Goal: Task Accomplishment & Management: Complete application form

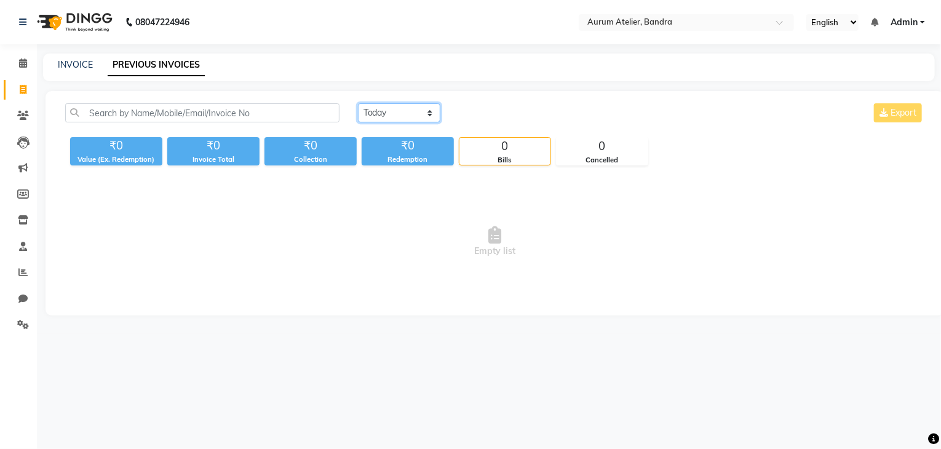
click at [413, 114] on select "[DATE] [DATE] Custom Range" at bounding box center [399, 112] width 82 height 19
click at [20, 63] on icon at bounding box center [23, 62] width 8 height 9
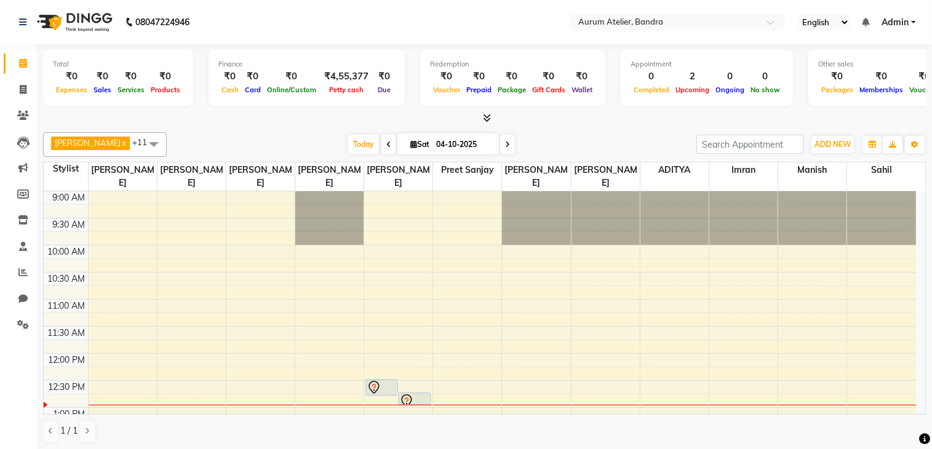
click at [386, 142] on icon at bounding box center [388, 144] width 5 height 7
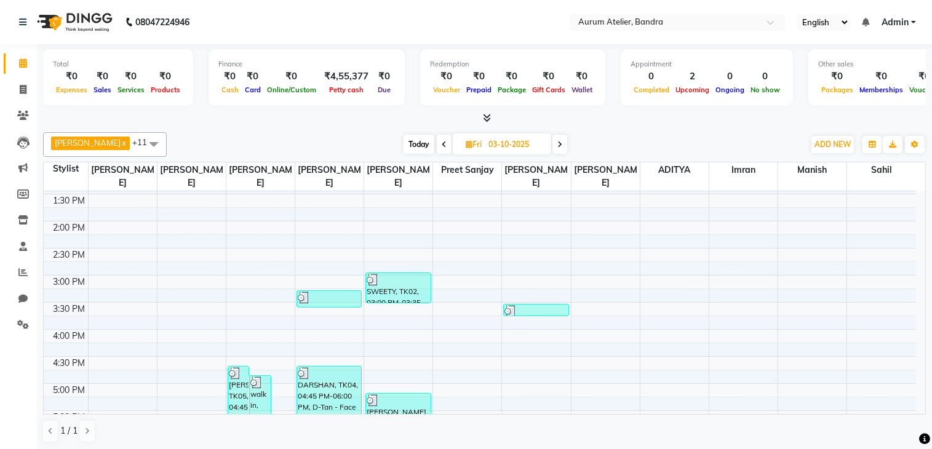
scroll to position [212, 0]
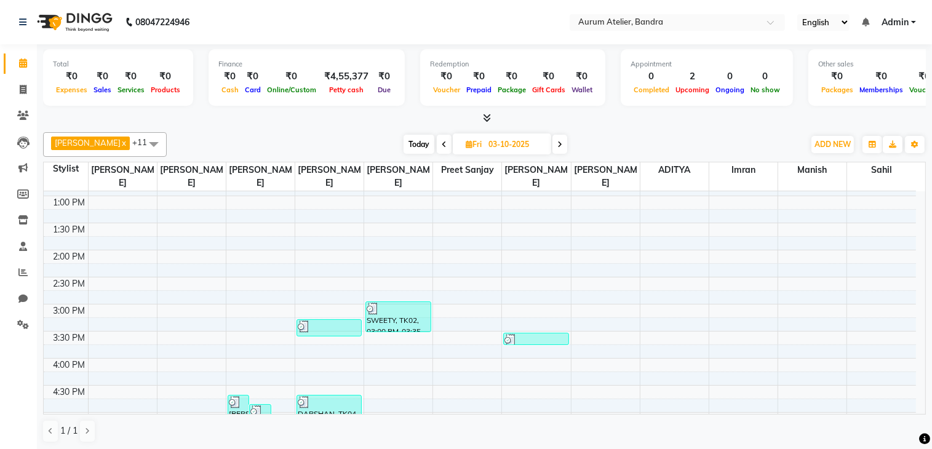
click at [415, 144] on span "Today" at bounding box center [419, 144] width 31 height 19
type input "04-10-2025"
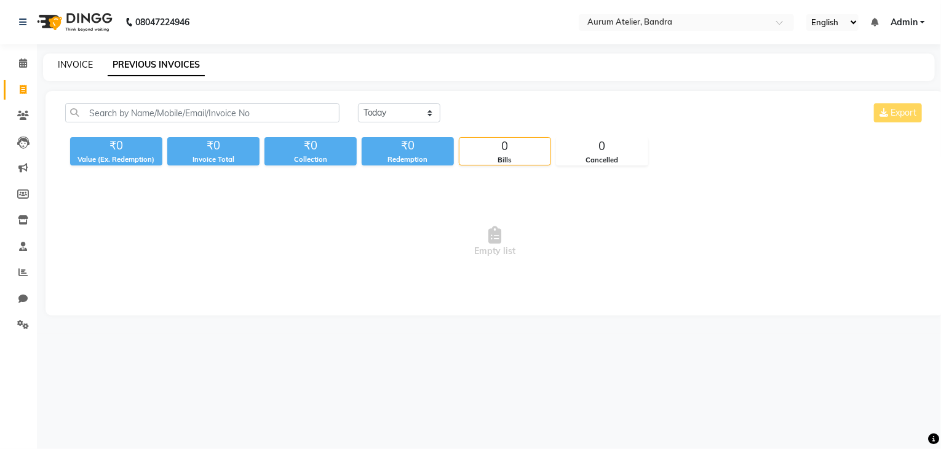
click at [71, 66] on link "INVOICE" at bounding box center [75, 64] width 35 height 11
select select "7410"
select select "service"
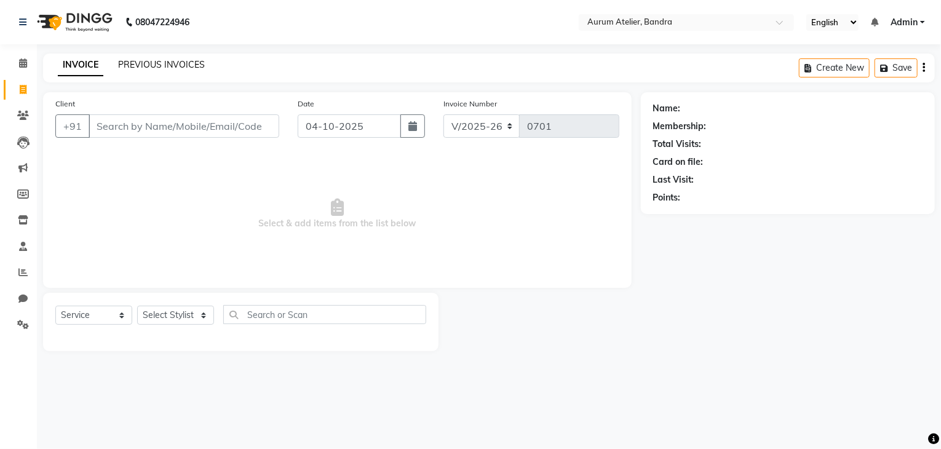
click at [165, 64] on link "PREVIOUS INVOICES" at bounding box center [161, 64] width 87 height 11
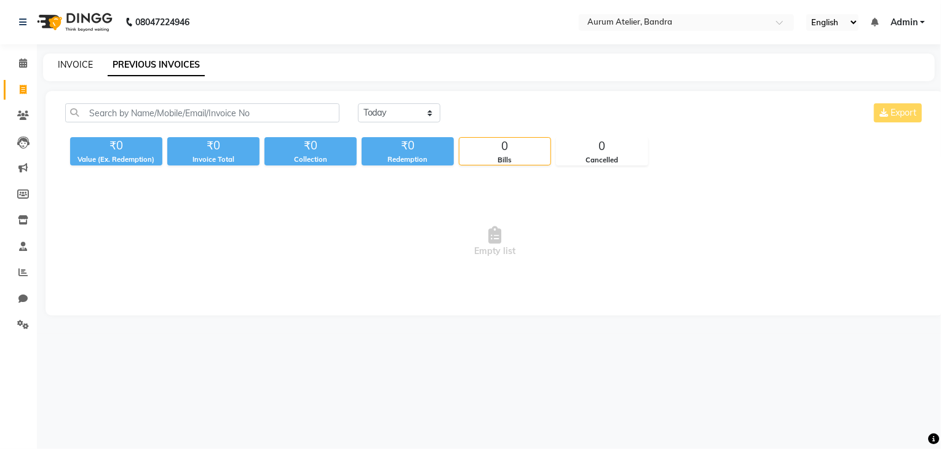
click at [74, 66] on link "INVOICE" at bounding box center [75, 64] width 35 height 11
select select "7410"
select select "service"
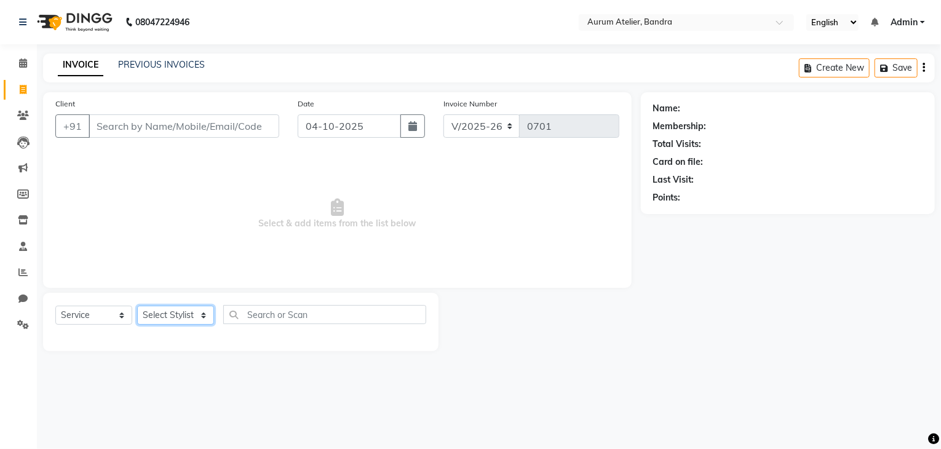
click at [160, 319] on select "Select Stylist ADITYA Aishwariya chariya DIKSHITA imran Kaleem salmani manish P…" at bounding box center [175, 315] width 77 height 19
select select "66082"
click at [137, 306] on select "Select Stylist ADITYA Aishwariya chariya DIKSHITA imran Kaleem salmani manish P…" at bounding box center [175, 315] width 77 height 19
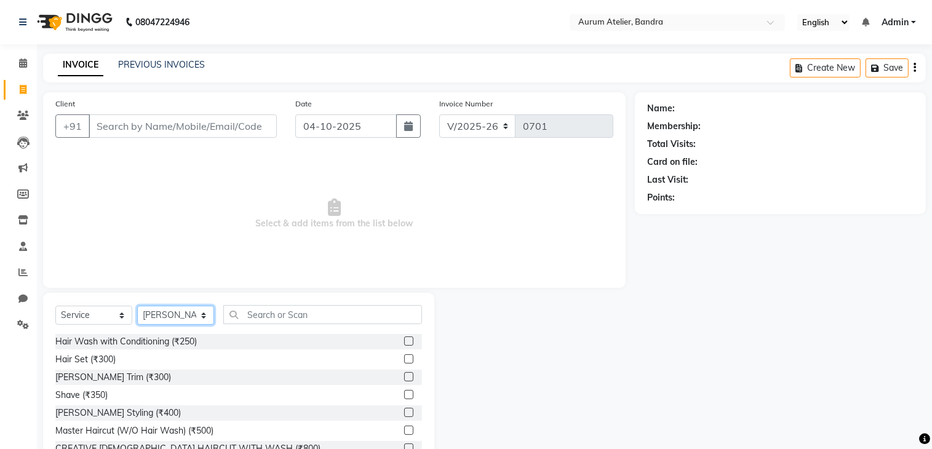
click at [172, 321] on select "Select Stylist ADITYA Aishwariya chariya DIKSHITA imran Kaleem salmani manish P…" at bounding box center [175, 315] width 77 height 19
click at [277, 310] on input "text" at bounding box center [322, 314] width 199 height 19
click at [404, 363] on label at bounding box center [408, 358] width 9 height 9
click at [404, 363] on input "checkbox" at bounding box center [408, 360] width 8 height 8
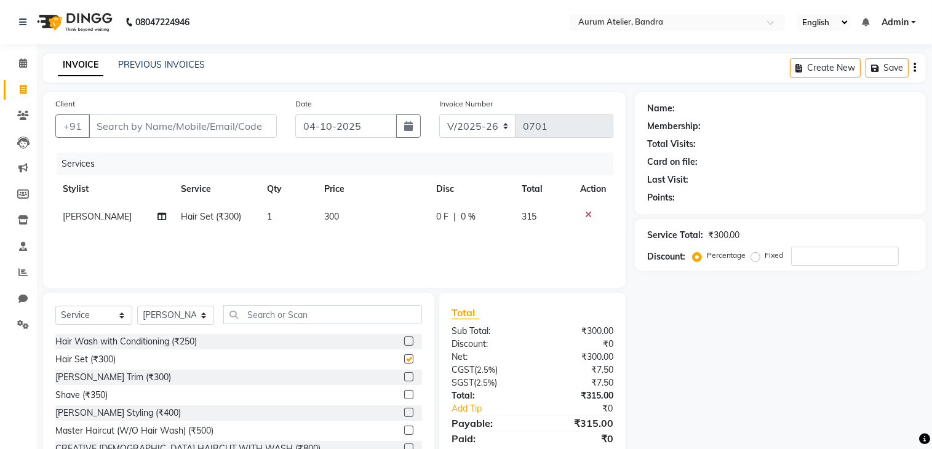
checkbox input "false"
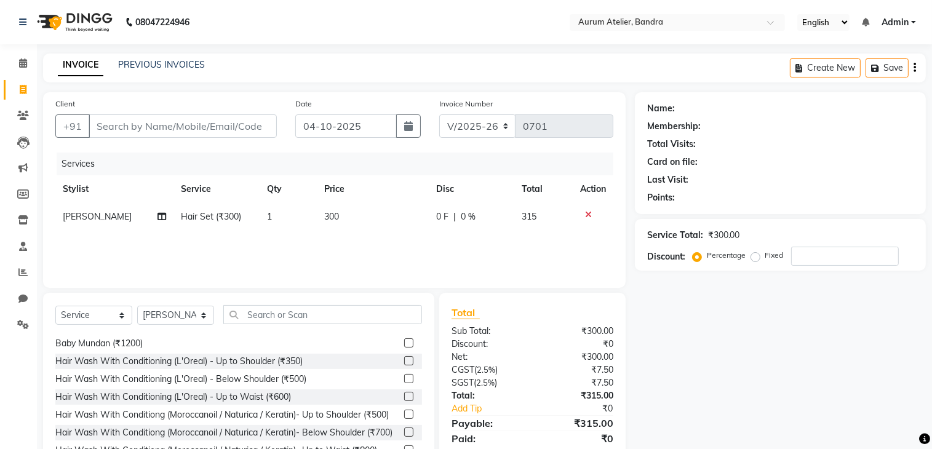
scroll to position [185, 0]
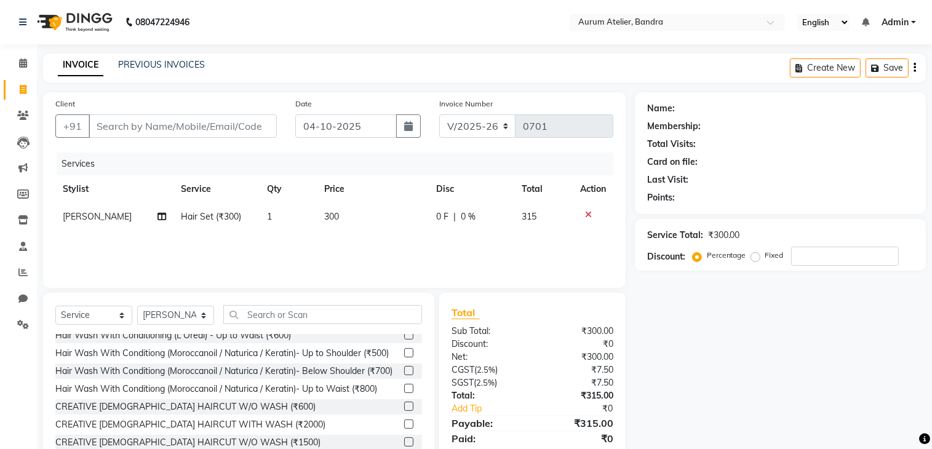
click at [404, 411] on label at bounding box center [408, 406] width 9 height 9
click at [404, 411] on input "checkbox" at bounding box center [408, 407] width 8 height 8
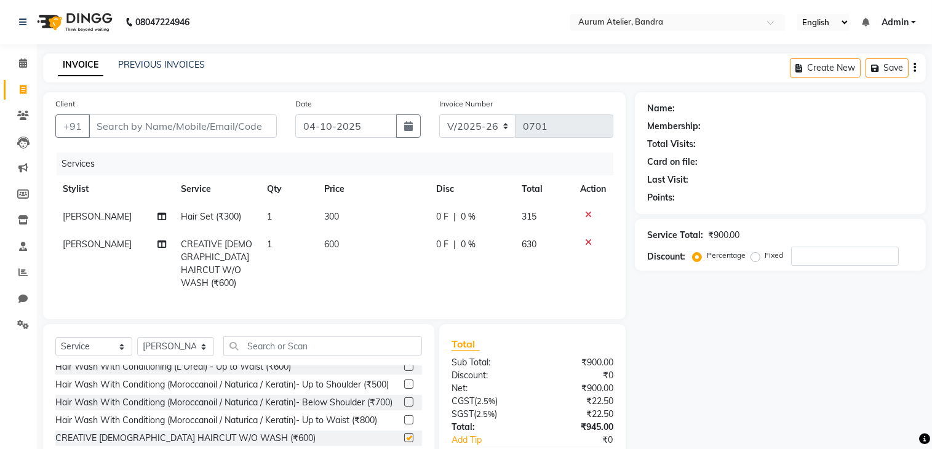
checkbox input "false"
click at [293, 344] on input "text" at bounding box center [322, 346] width 199 height 19
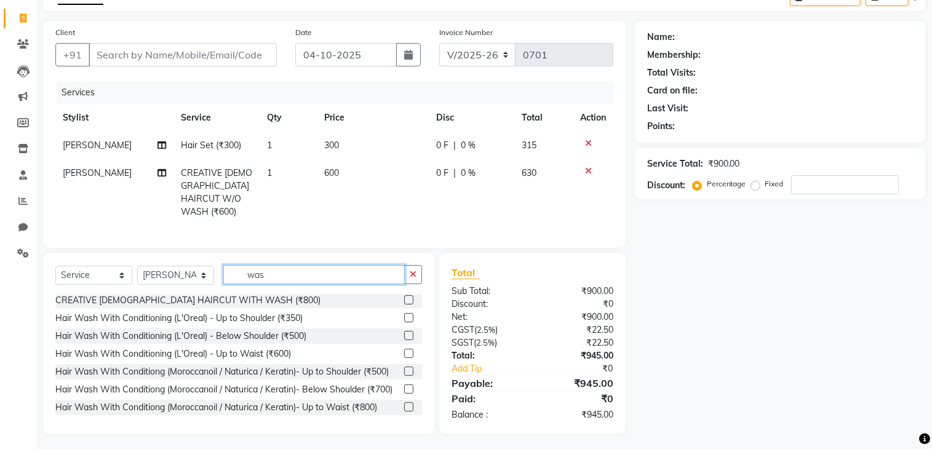
scroll to position [0, 0]
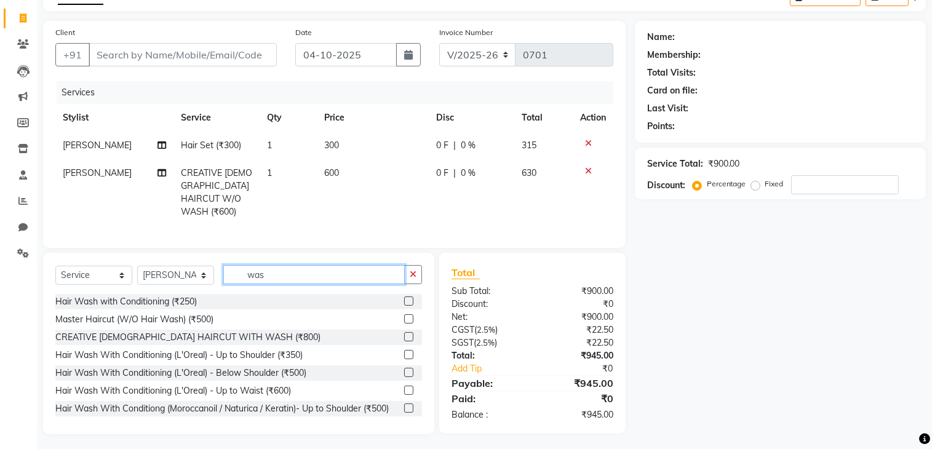
type input "was"
click at [404, 370] on label at bounding box center [408, 372] width 9 height 9
click at [404, 370] on input "checkbox" at bounding box center [408, 373] width 8 height 8
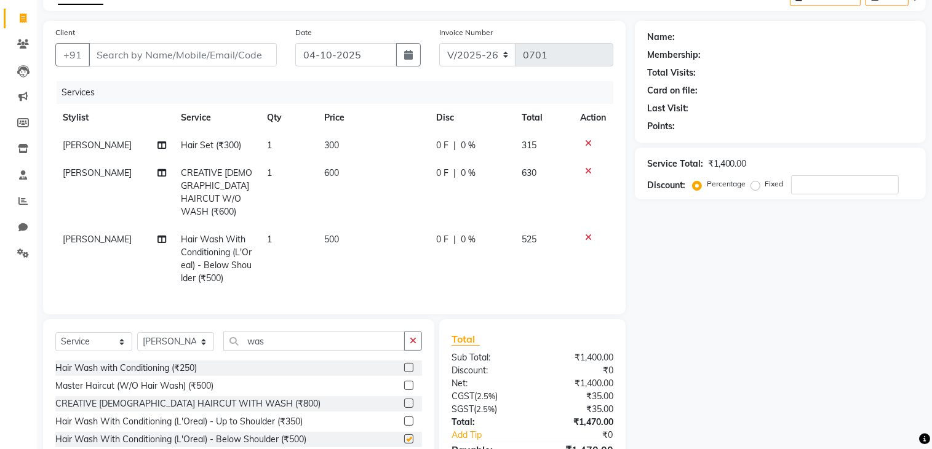
checkbox input "false"
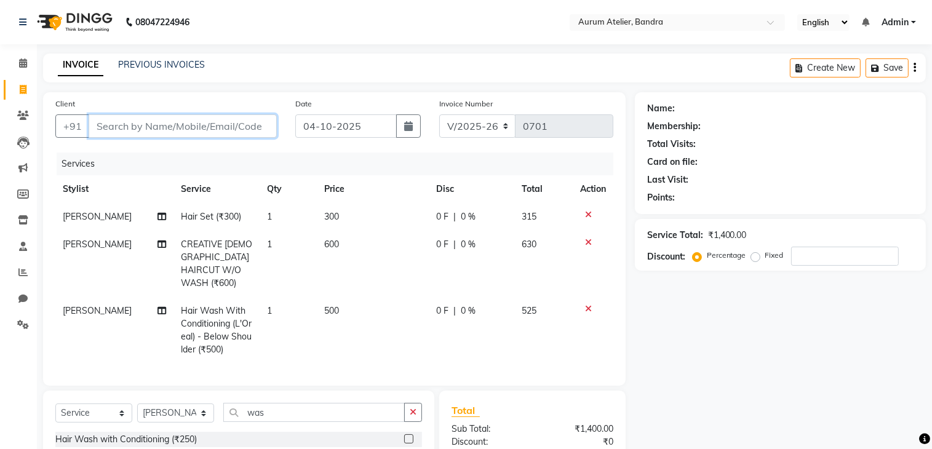
click at [157, 130] on input "Client" at bounding box center [183, 125] width 188 height 23
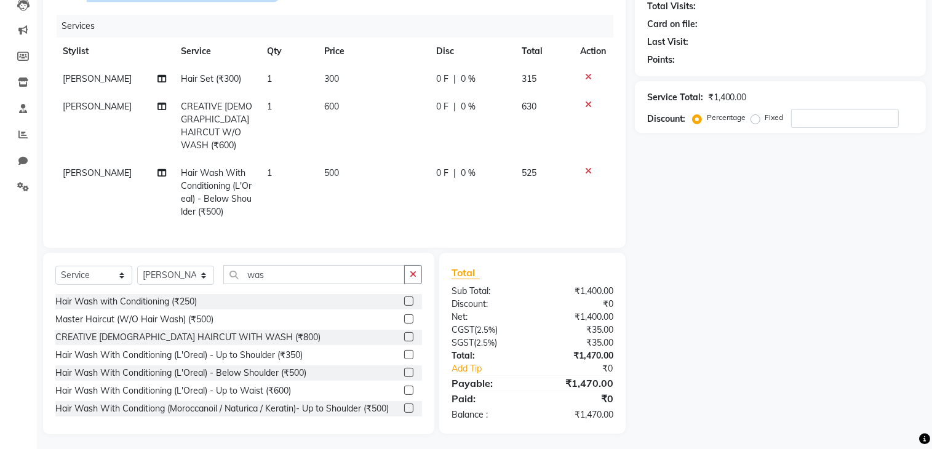
scroll to position [15, 0]
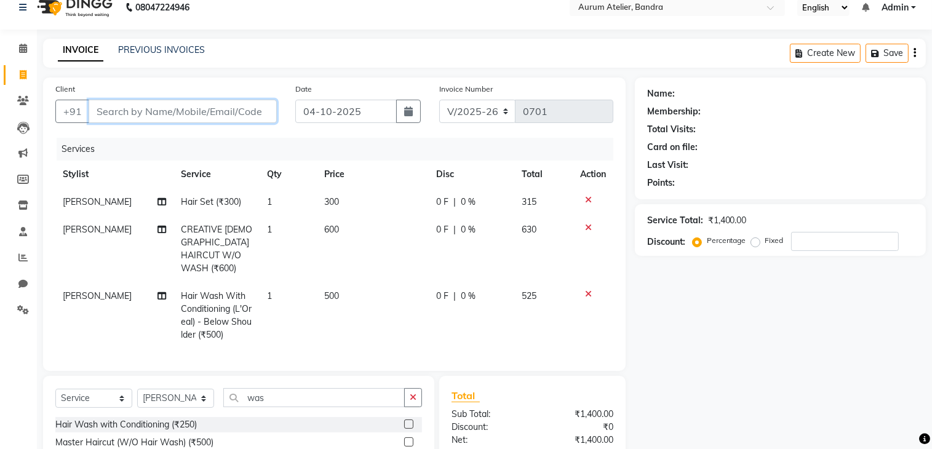
type input "w"
type input "0"
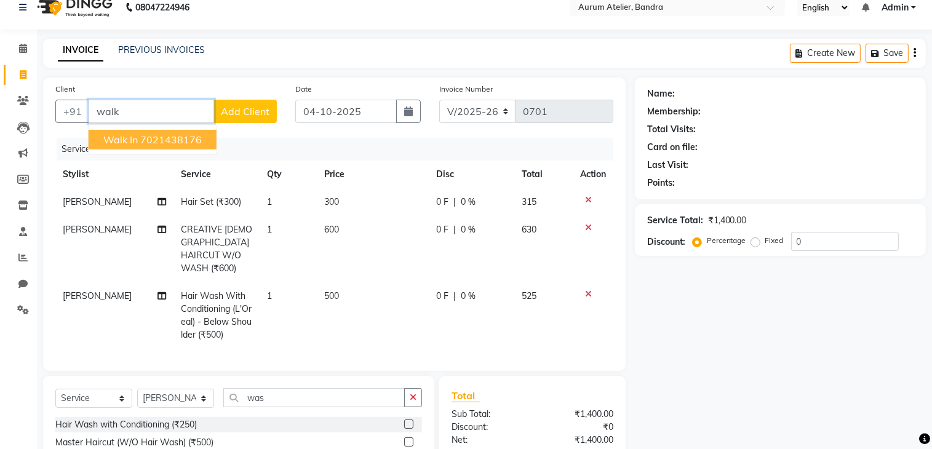
click at [196, 139] on ngb-highlight "7021438176" at bounding box center [171, 140] width 62 height 12
type input "7021438176"
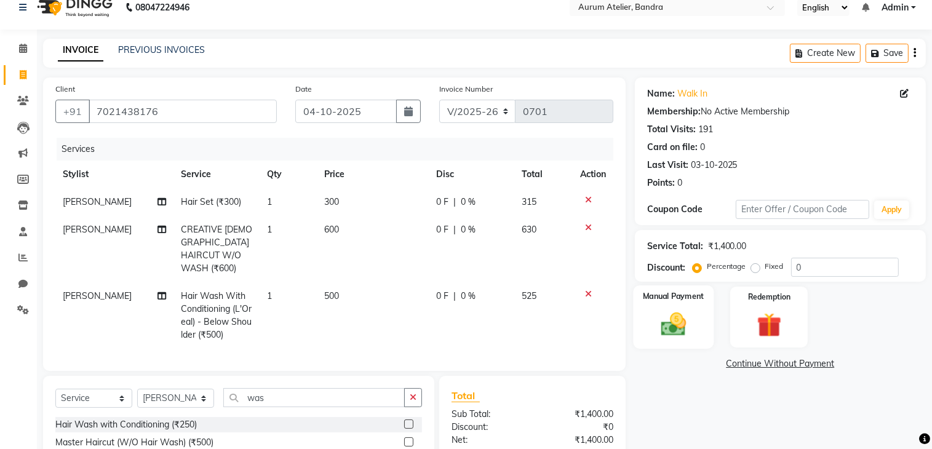
click at [684, 336] on img at bounding box center [673, 324] width 41 height 29
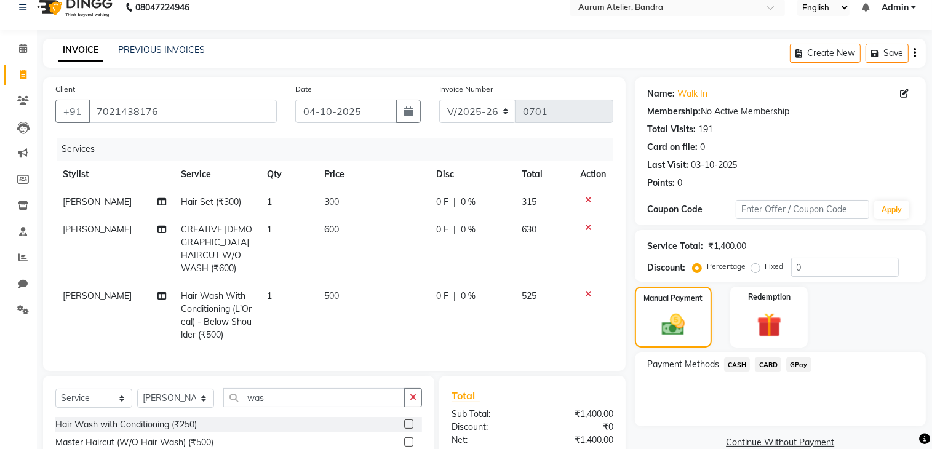
click at [797, 365] on span "GPay" at bounding box center [798, 364] width 25 height 14
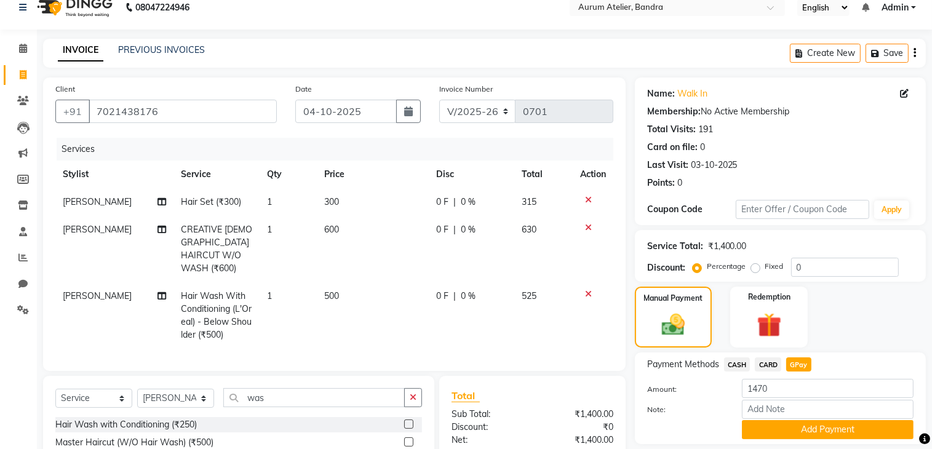
scroll to position [138, 0]
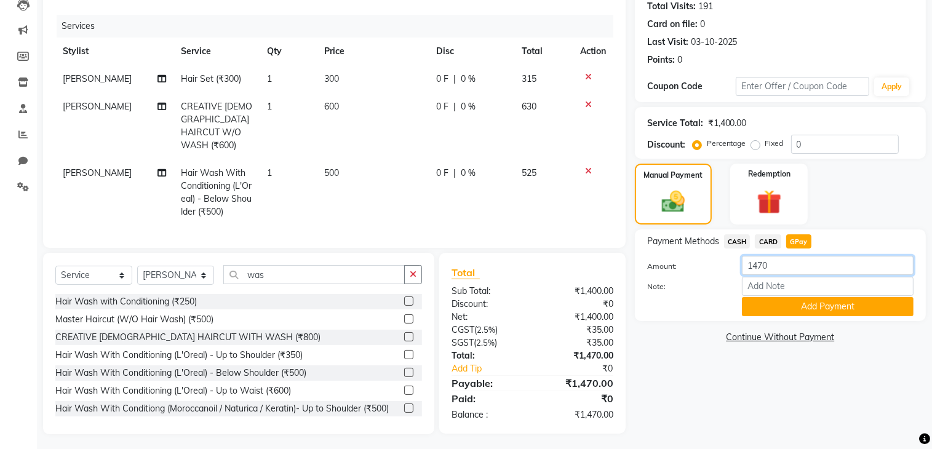
click at [818, 273] on input "1470" at bounding box center [828, 265] width 172 height 19
type input "1570"
click at [884, 306] on button "Add Payment" at bounding box center [828, 306] width 172 height 19
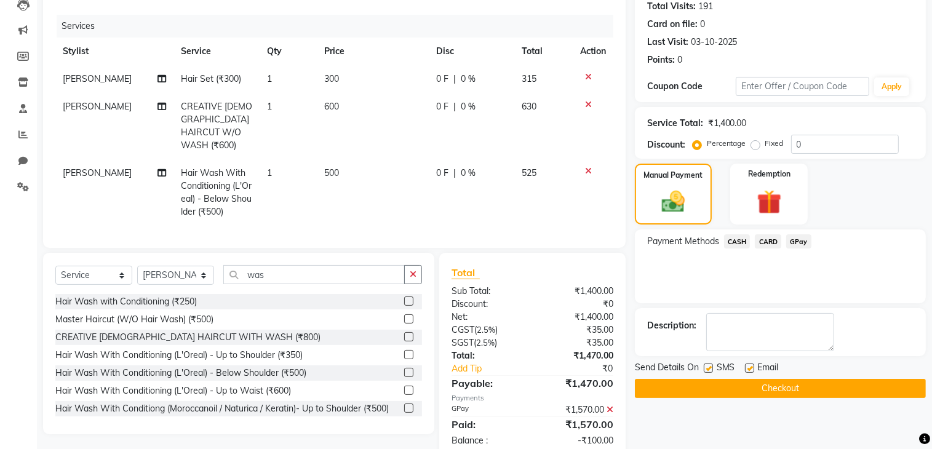
scroll to position [174, 0]
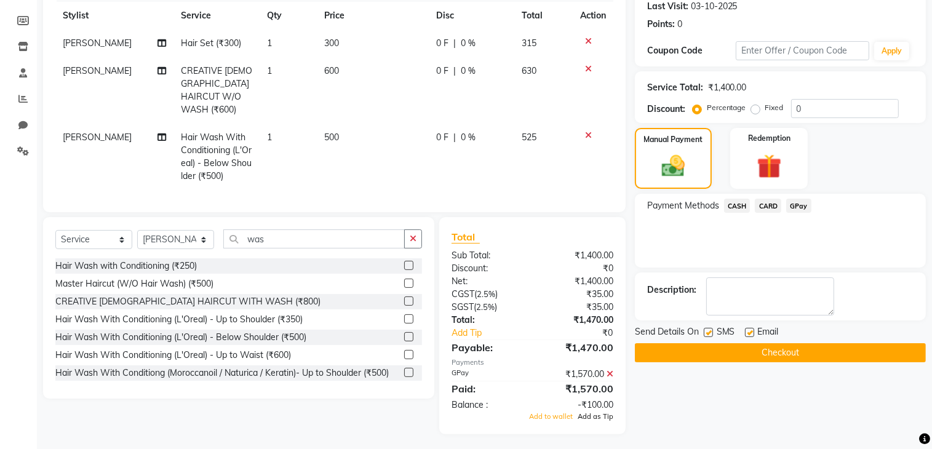
click at [594, 414] on span "Add as Tip" at bounding box center [596, 416] width 36 height 9
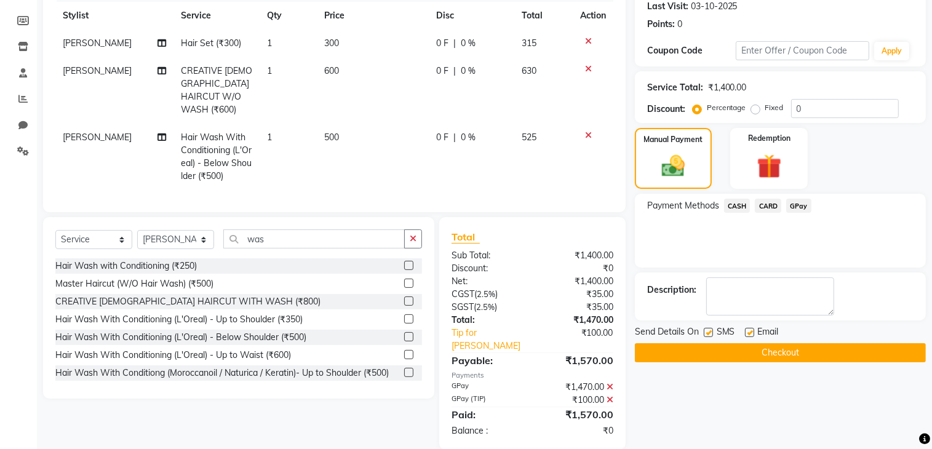
click at [852, 352] on button "Checkout" at bounding box center [780, 352] width 291 height 19
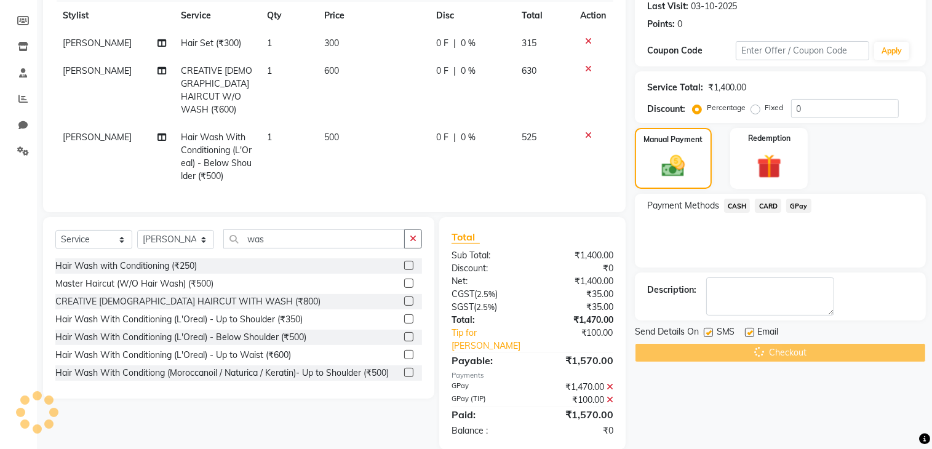
scroll to position [189, 0]
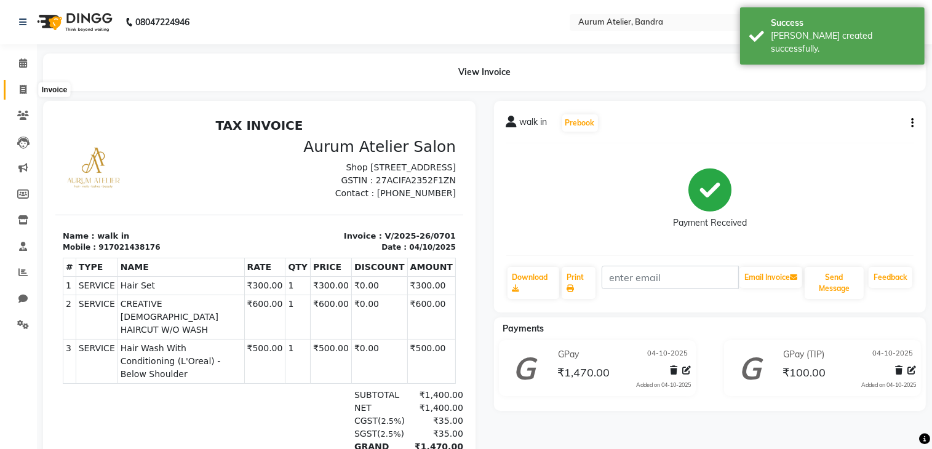
drag, startPoint x: 19, startPoint y: 90, endPoint x: 42, endPoint y: 81, distance: 24.6
click at [20, 90] on icon at bounding box center [23, 89] width 7 height 9
select select "7410"
select select "service"
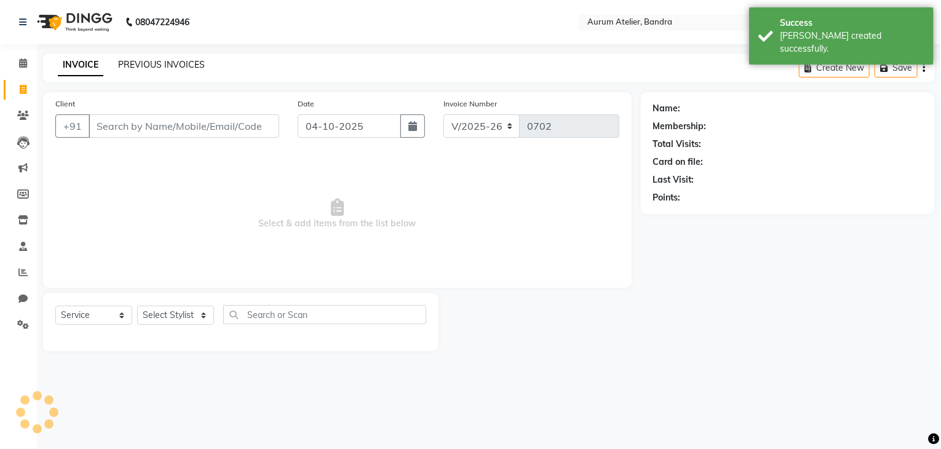
click at [182, 67] on link "PREVIOUS INVOICES" at bounding box center [161, 64] width 87 height 11
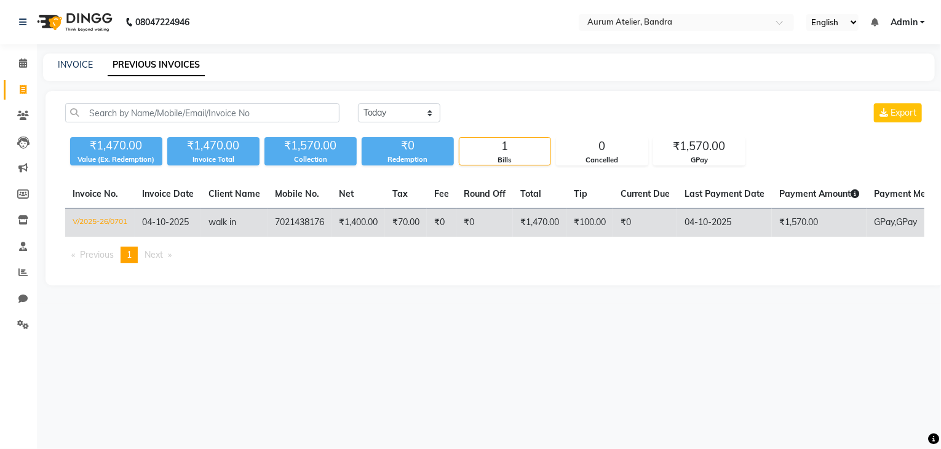
click at [520, 225] on td "₹1,470.00" at bounding box center [540, 223] width 54 height 29
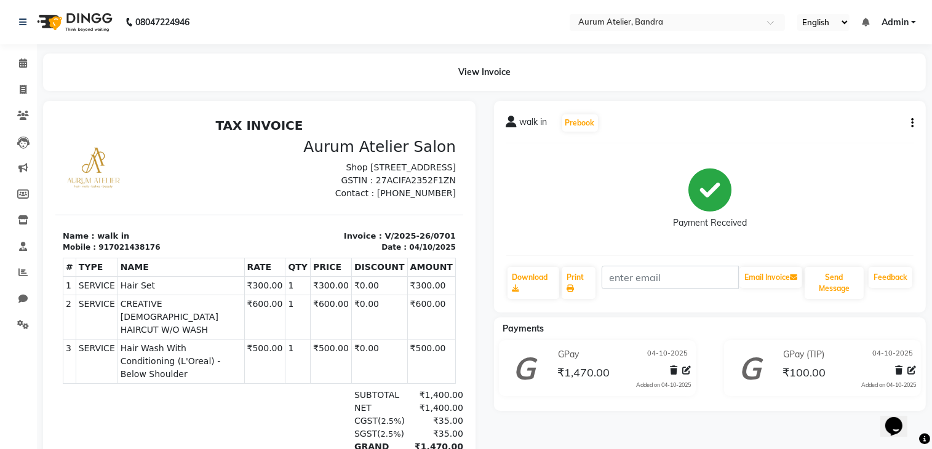
click at [912, 124] on icon "button" at bounding box center [912, 123] width 2 height 1
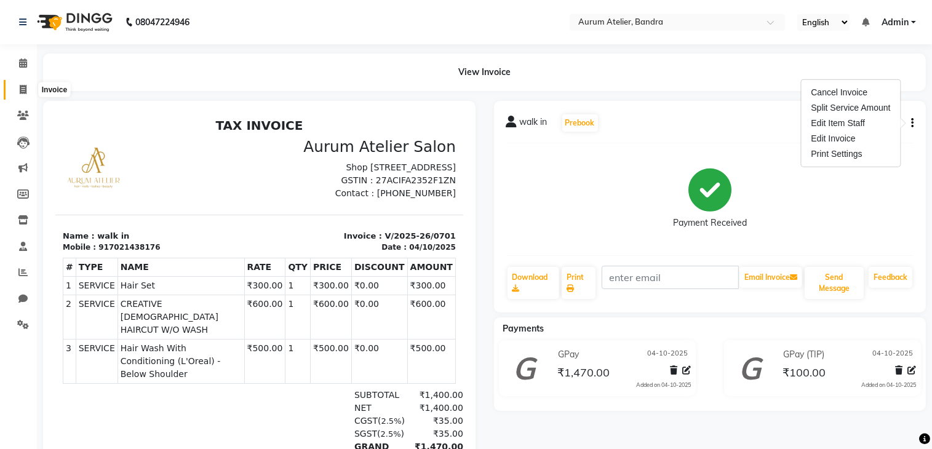
click at [24, 86] on icon at bounding box center [23, 89] width 7 height 9
select select "service"
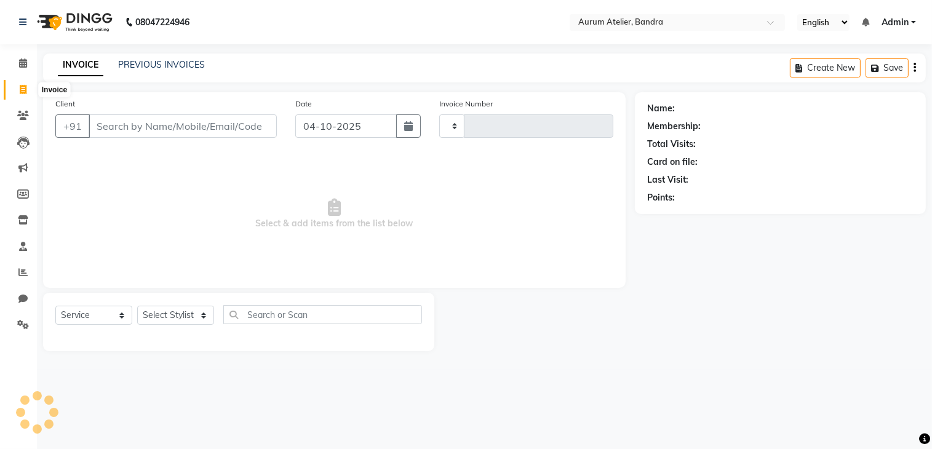
type input "0702"
select select "7410"
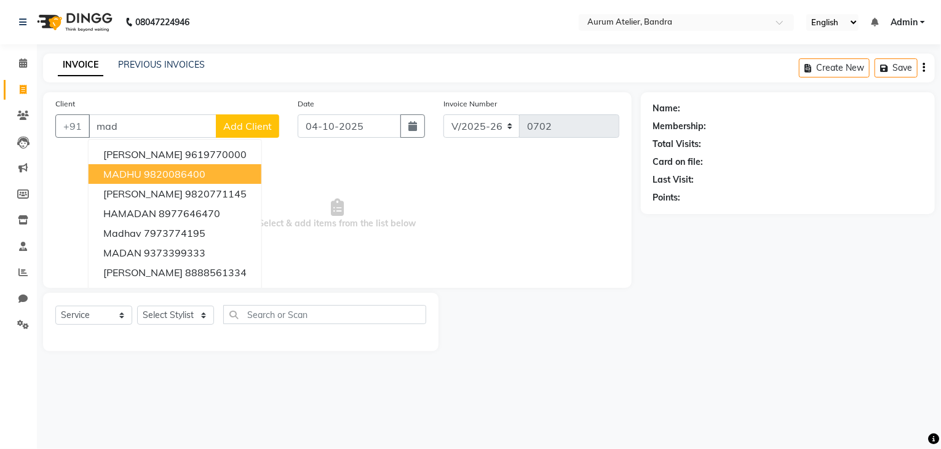
click at [163, 178] on ngb-highlight "9820086400" at bounding box center [175, 174] width 62 height 12
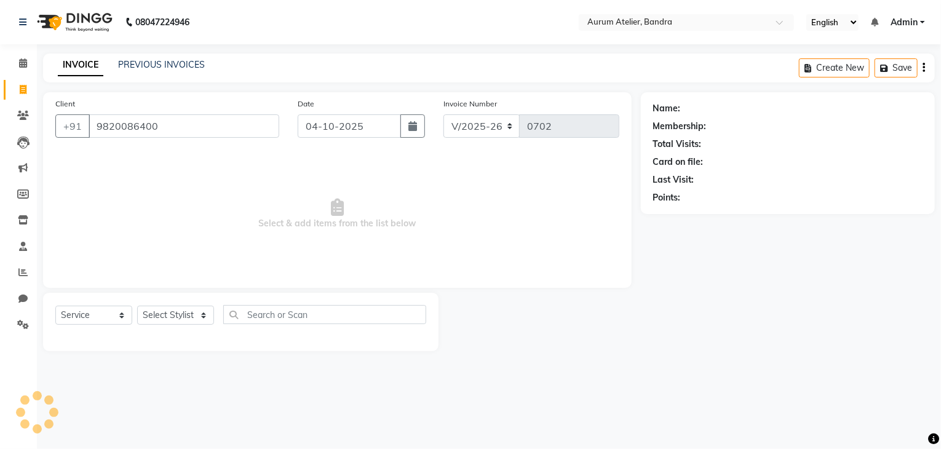
type input "9820086400"
click at [182, 316] on select "Select Stylist ADITYA [PERSON_NAME] chariya [PERSON_NAME] [PERSON_NAME] [PERSON…" at bounding box center [175, 315] width 77 height 19
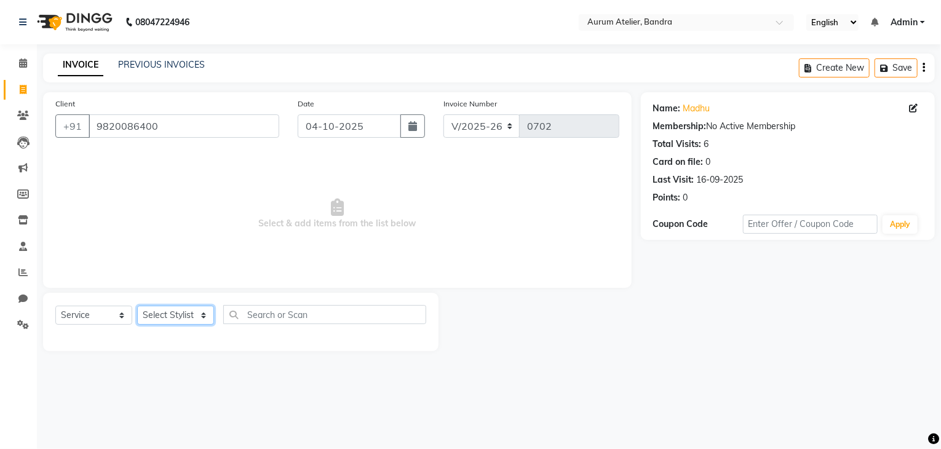
select select "73211"
click at [137, 306] on select "Select Stylist ADITYA [PERSON_NAME] chariya [PERSON_NAME] [PERSON_NAME] [PERSON…" at bounding box center [175, 315] width 77 height 19
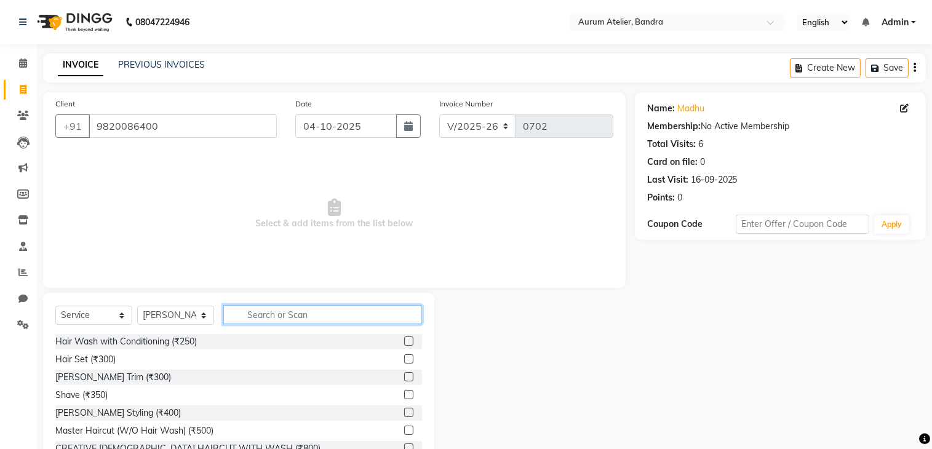
click at [330, 319] on input "text" at bounding box center [322, 314] width 199 height 19
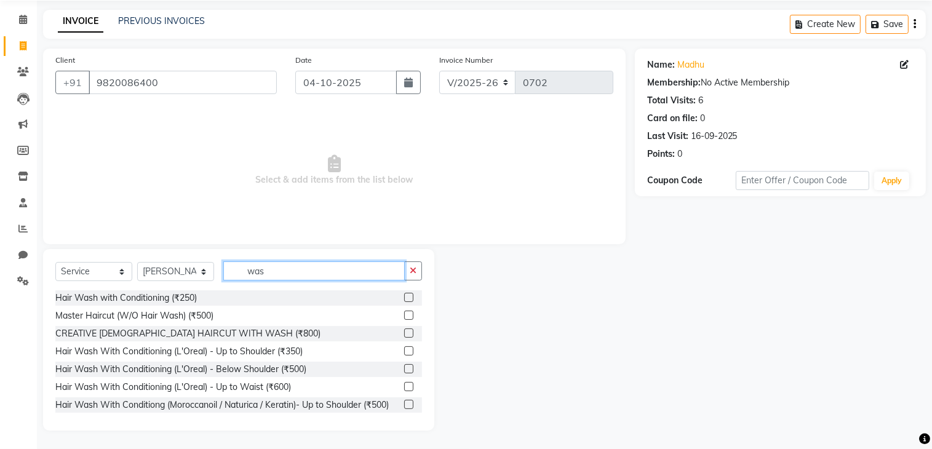
type input "was"
click at [404, 389] on label at bounding box center [408, 386] width 9 height 9
click at [404, 389] on input "checkbox" at bounding box center [408, 387] width 8 height 8
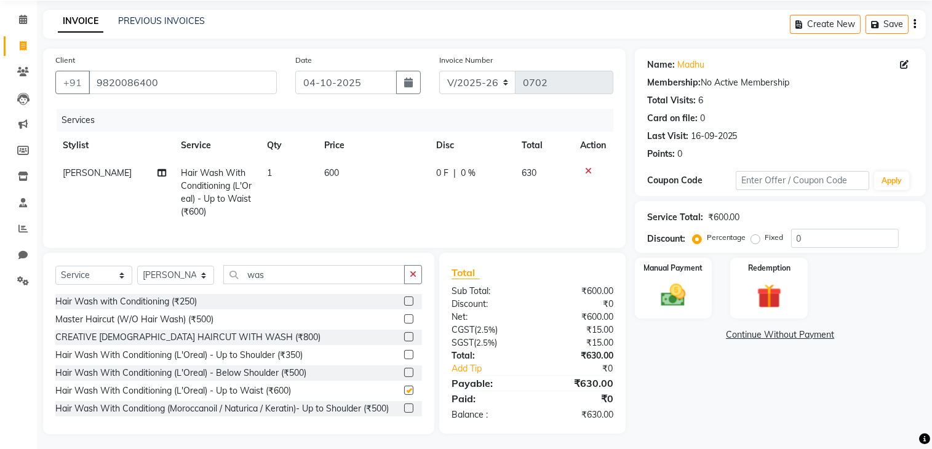
click at [404, 381] on div at bounding box center [408, 374] width 8 height 13
checkbox input "false"
click at [277, 176] on td "1" at bounding box center [288, 192] width 57 height 66
select select "73211"
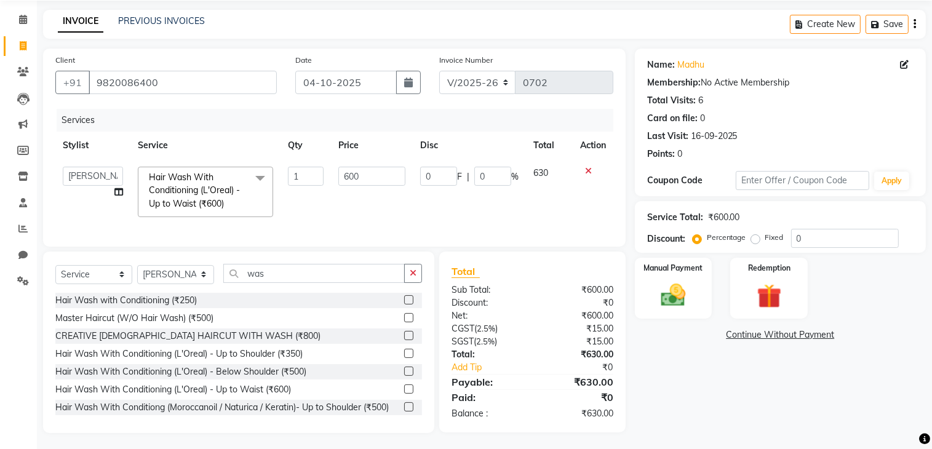
drag, startPoint x: 277, startPoint y: 176, endPoint x: 293, endPoint y: 177, distance: 16.0
click at [283, 177] on tr "ADITYA Aishwariya chariya DIKSHITA imran Kaleem salmani manish Praveen bhandari…" at bounding box center [334, 191] width 558 height 65
click at [301, 177] on input "1" at bounding box center [306, 176] width 36 height 19
type input "2"
click at [331, 198] on td "600" at bounding box center [372, 191] width 82 height 65
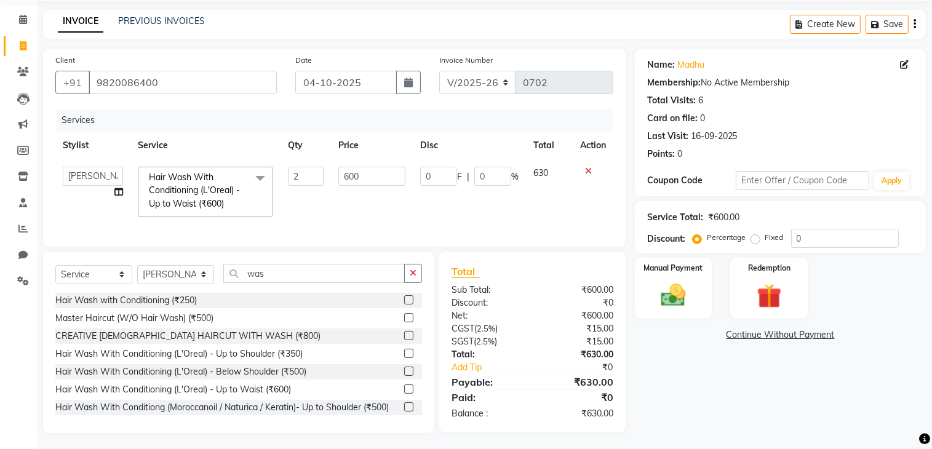
select select "73211"
click at [495, 79] on select "C/2025-26 V/2025 V/2025-26" at bounding box center [477, 82] width 77 height 23
select select "7590"
click at [439, 71] on select "C/2025-26 V/2025 V/2025-26" at bounding box center [477, 82] width 77 height 23
type input "1548"
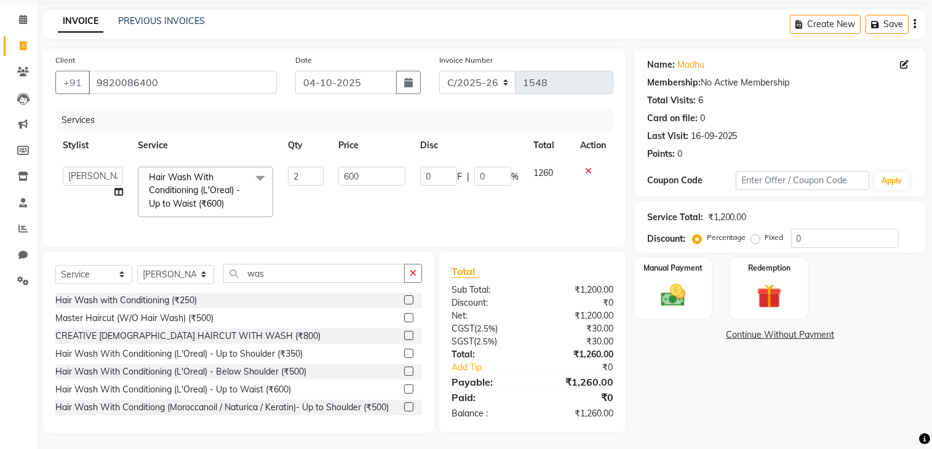
click at [914, 25] on icon "button" at bounding box center [915, 24] width 2 height 1
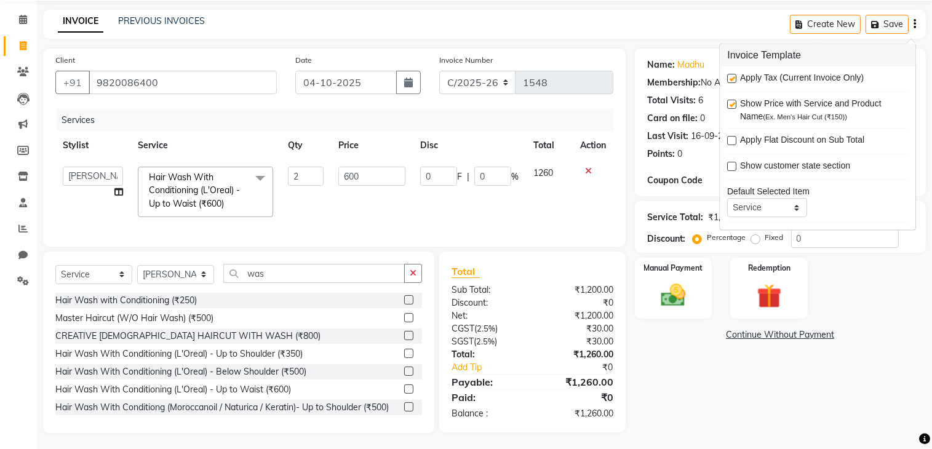
click at [733, 74] on label at bounding box center [731, 78] width 9 height 9
click at [733, 75] on input "checkbox" at bounding box center [731, 79] width 8 height 8
checkbox input "false"
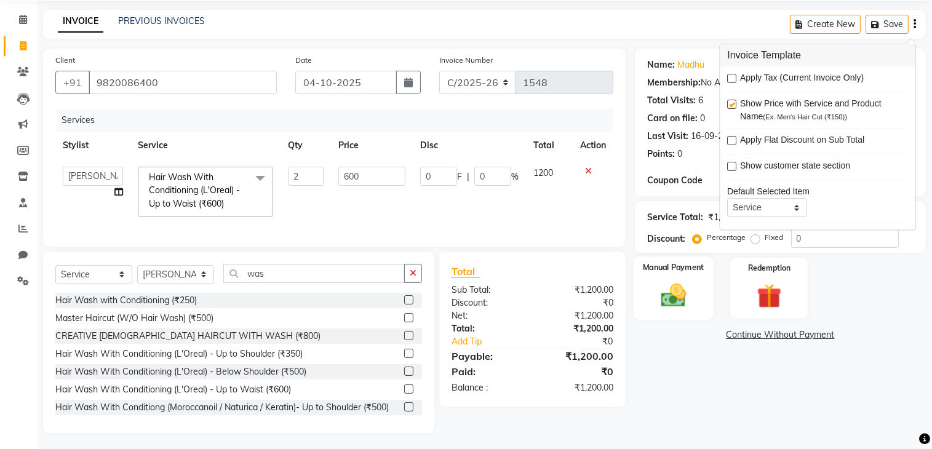
click at [703, 280] on div "Manual Payment" at bounding box center [673, 288] width 81 height 63
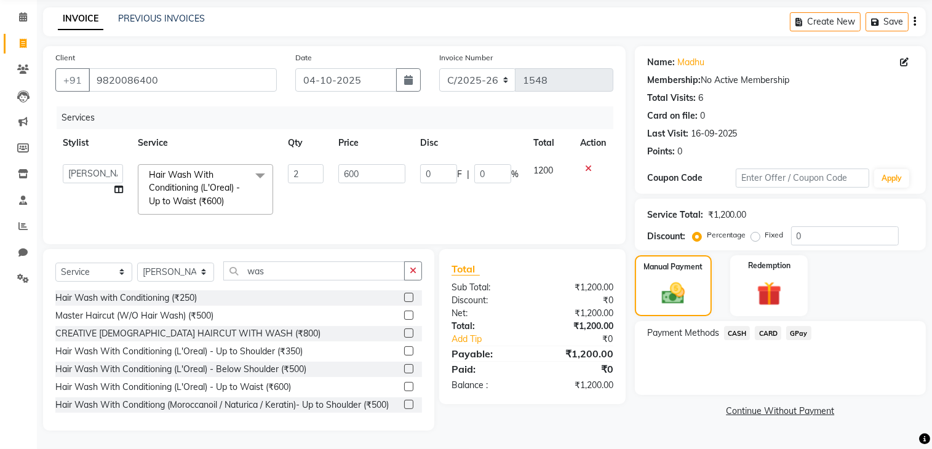
scroll to position [55, 0]
click at [687, 56] on link "Madhu" at bounding box center [690, 62] width 27 height 13
click at [362, 164] on input "600" at bounding box center [371, 173] width 67 height 19
type input "6"
type input "1"
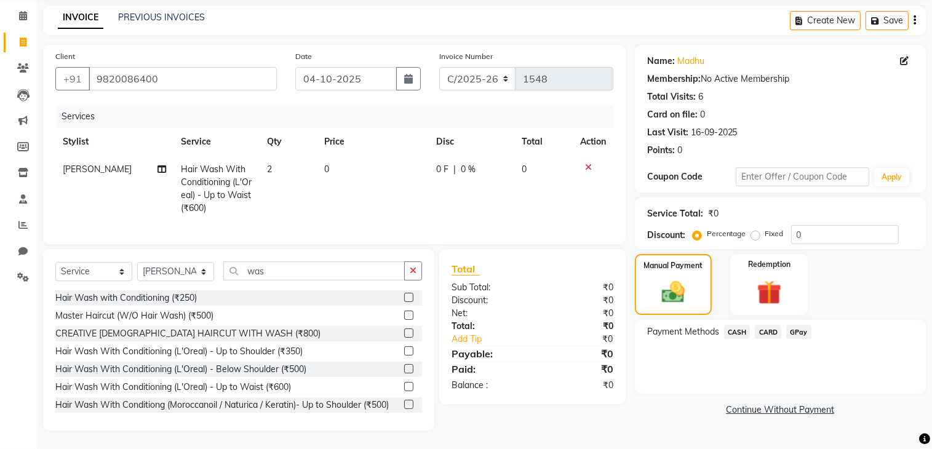
click at [592, 163] on div at bounding box center [593, 167] width 26 height 9
click at [404, 370] on label at bounding box center [408, 368] width 9 height 9
click at [404, 370] on input "checkbox" at bounding box center [408, 369] width 8 height 8
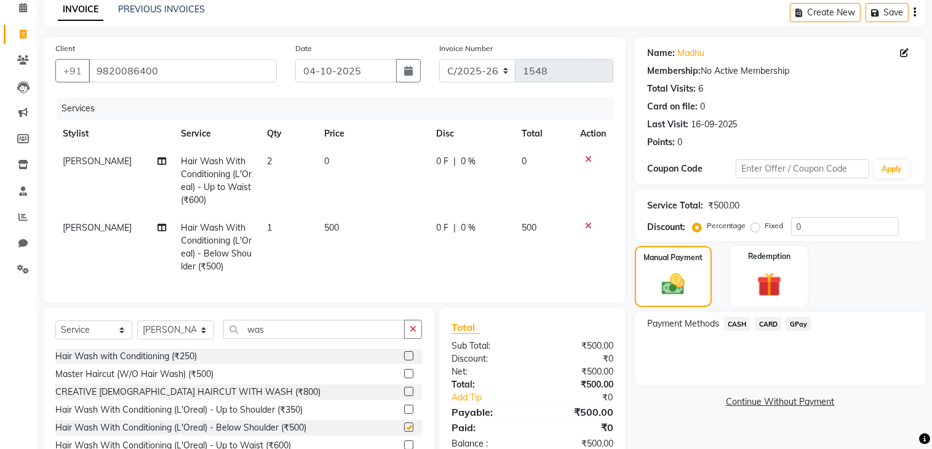
checkbox input "false"
click at [588, 158] on icon at bounding box center [588, 159] width 7 height 9
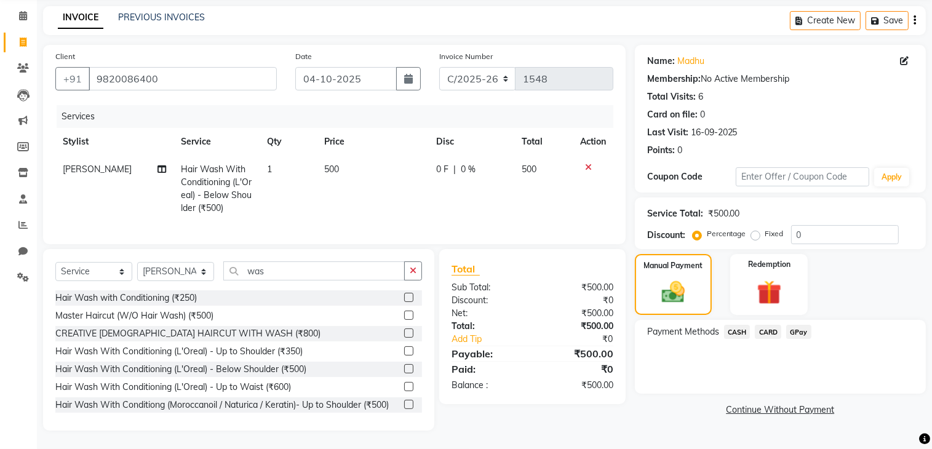
click at [269, 163] on td "1" at bounding box center [288, 189] width 57 height 66
select select "73211"
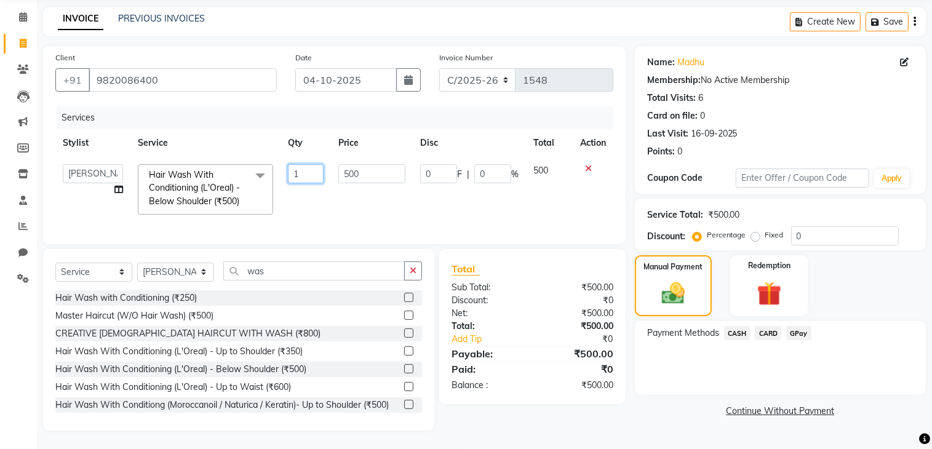
click at [313, 164] on input "1" at bounding box center [306, 173] width 36 height 19
type input "2"
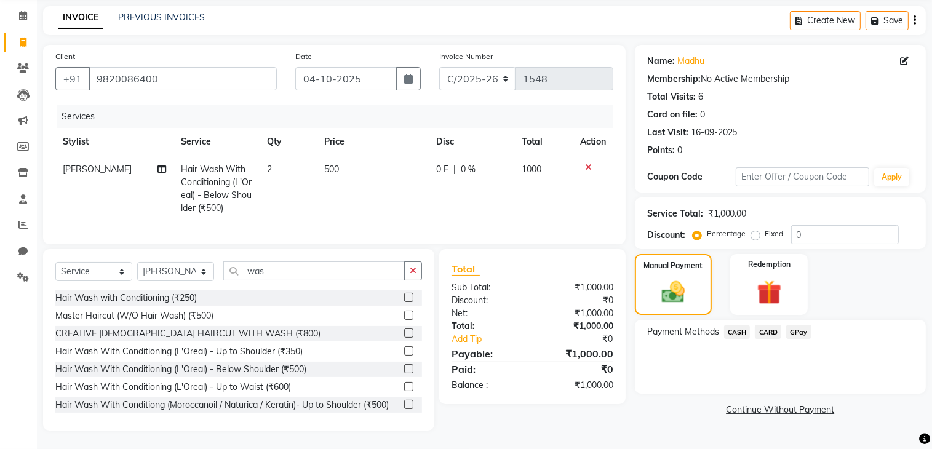
click at [675, 404] on link "Continue Without Payment" at bounding box center [780, 410] width 286 height 13
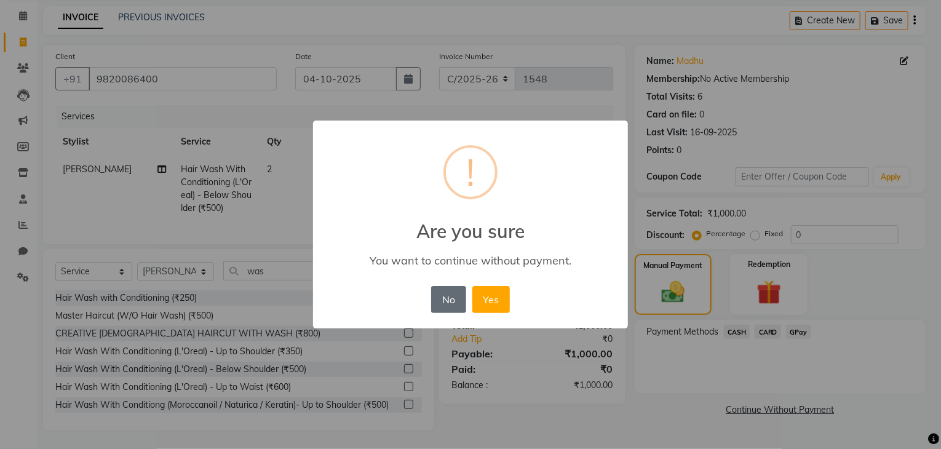
click at [449, 290] on button "No" at bounding box center [448, 299] width 34 height 27
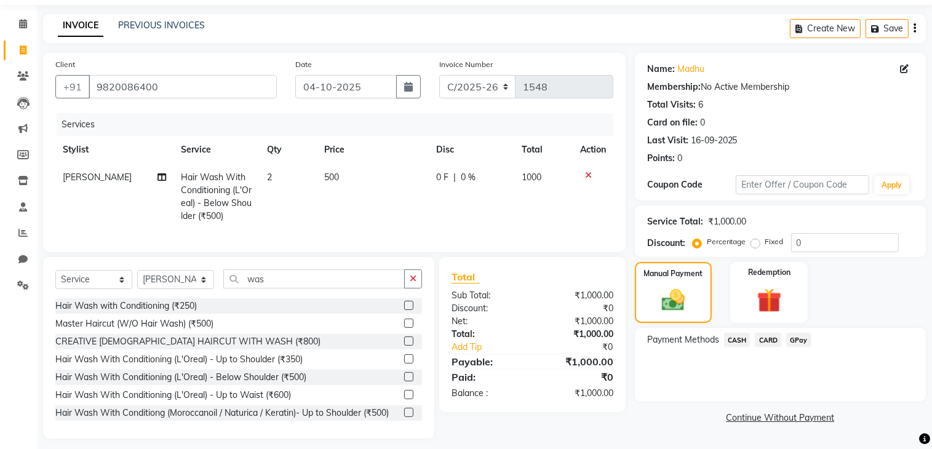
scroll to position [57, 0]
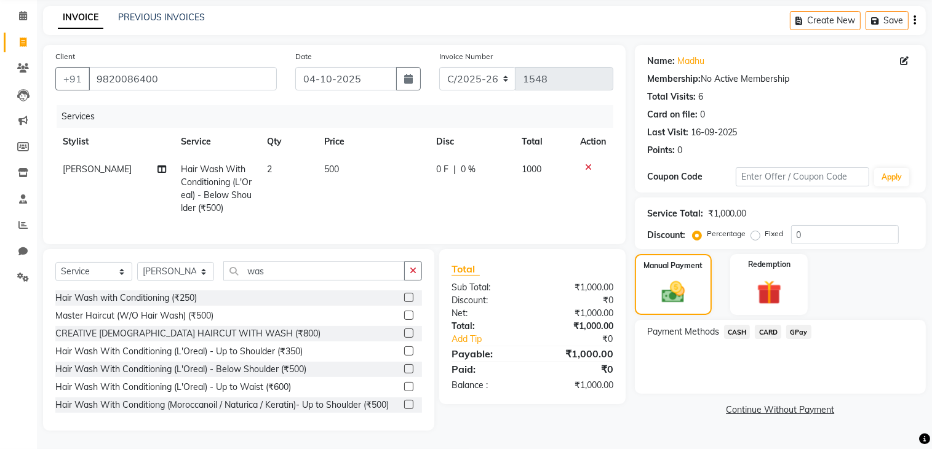
click at [740, 325] on span "CASH" at bounding box center [737, 332] width 26 height 14
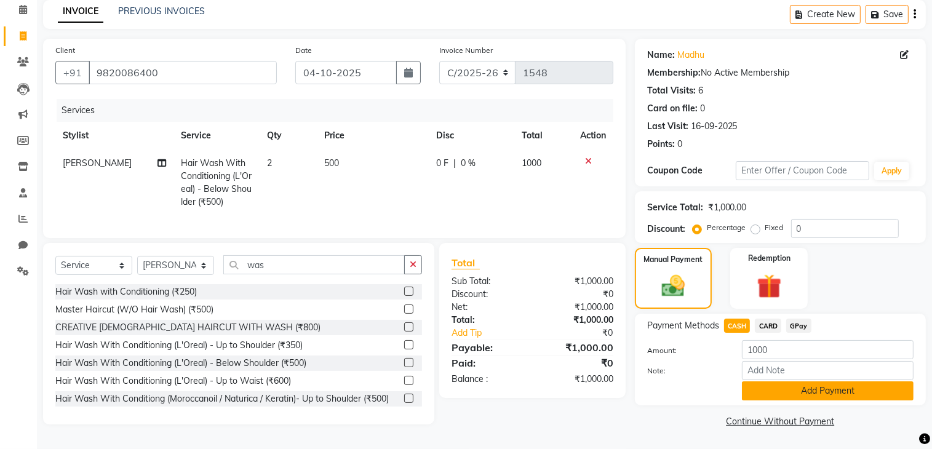
click at [812, 391] on button "Add Payment" at bounding box center [828, 390] width 172 height 19
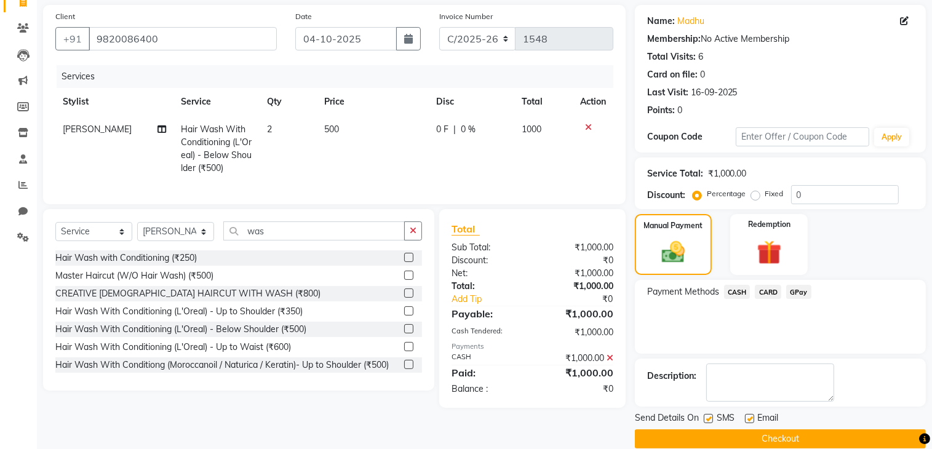
scroll to position [104, 0]
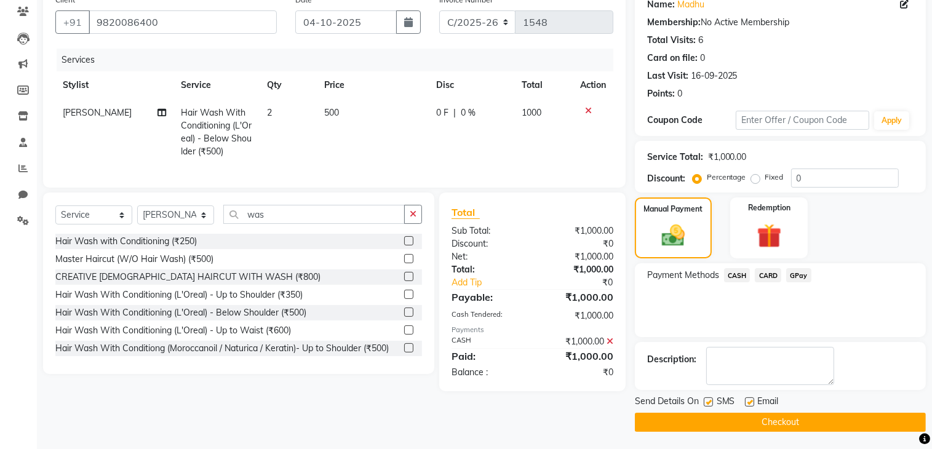
click at [749, 424] on button "Checkout" at bounding box center [780, 422] width 291 height 19
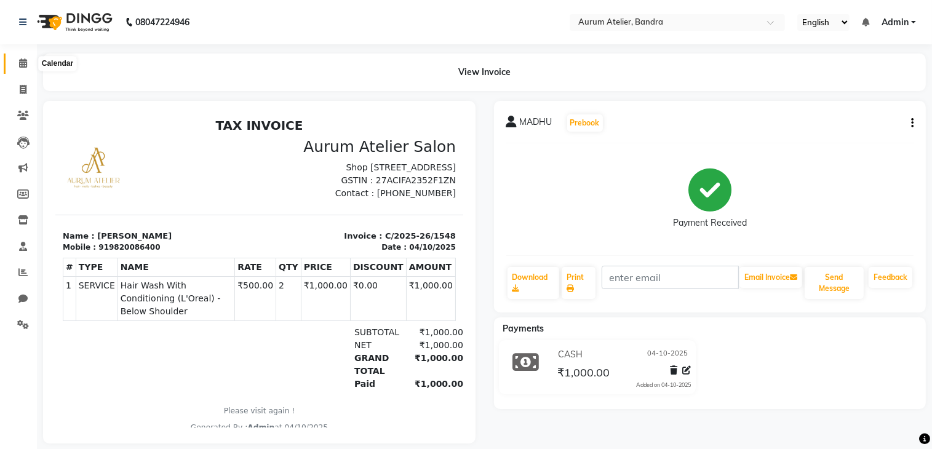
click at [25, 61] on icon at bounding box center [23, 62] width 8 height 9
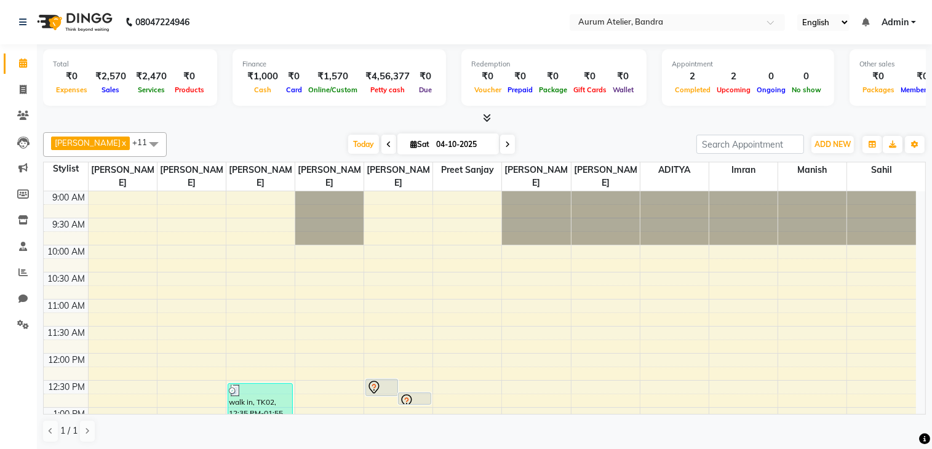
click at [322, 217] on div at bounding box center [329, 218] width 68 height 54
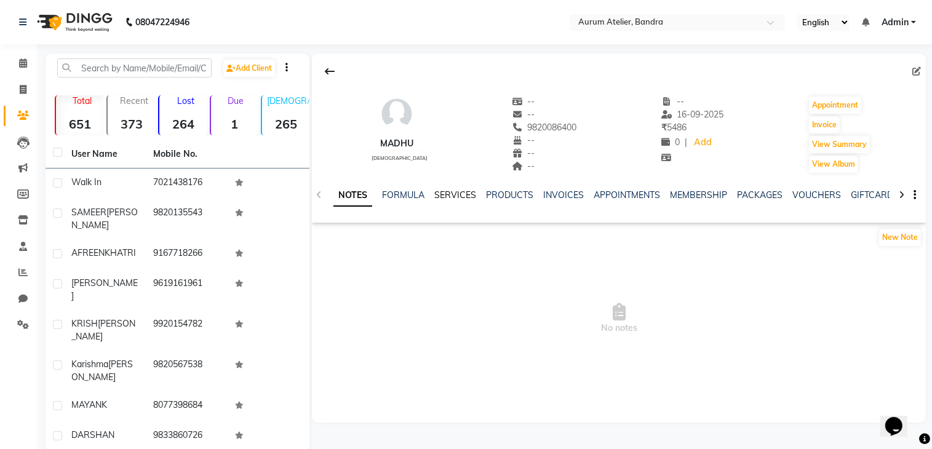
click at [452, 193] on link "SERVICES" at bounding box center [455, 195] width 42 height 11
